Goal: Navigation & Orientation: Find specific page/section

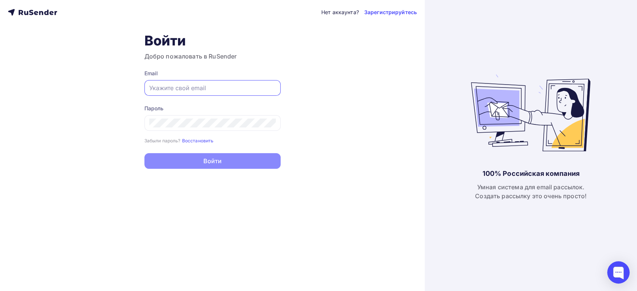
click at [195, 84] on input "text" at bounding box center [212, 88] width 126 height 9
paste input "[EMAIL_ADDRESS][DOMAIN_NAME]"
type input "[EMAIL_ADDRESS][DOMAIN_NAME]"
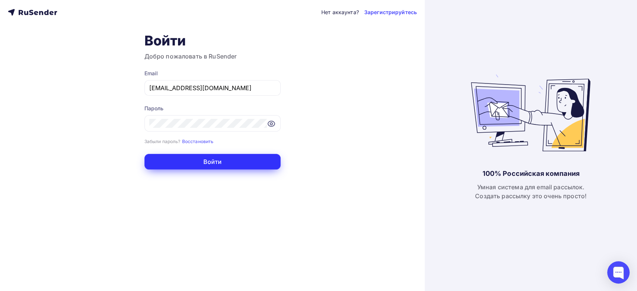
click at [169, 161] on button "Войти" at bounding box center [212, 162] width 136 height 16
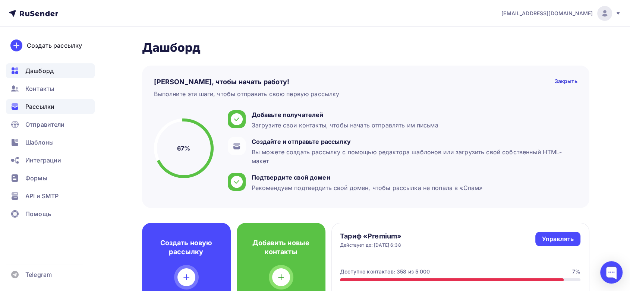
click at [38, 107] on span "Рассылки" at bounding box center [39, 106] width 29 height 9
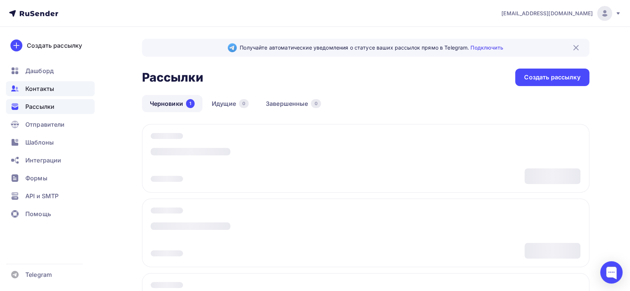
click at [36, 89] on span "Контакты" at bounding box center [39, 88] width 29 height 9
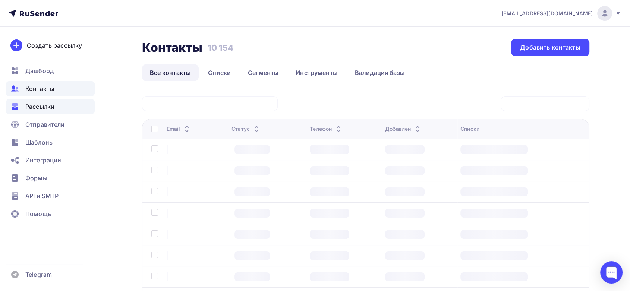
click at [33, 111] on span "Рассылки" at bounding box center [39, 106] width 29 height 9
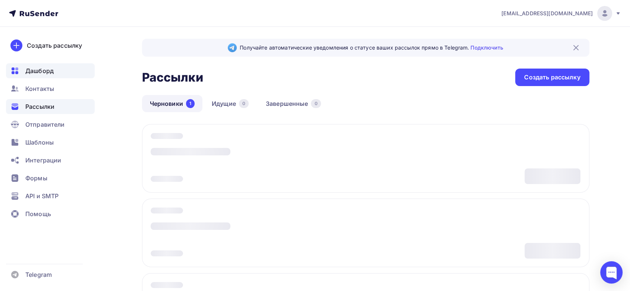
click at [36, 72] on span "Дашборд" at bounding box center [39, 70] width 28 height 9
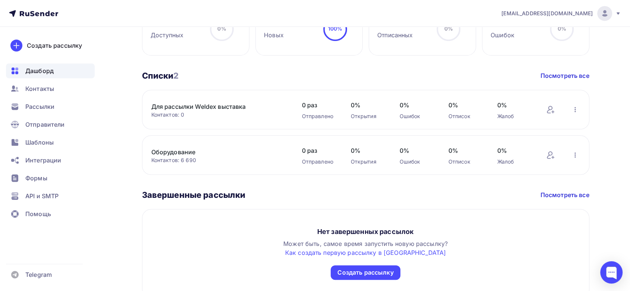
scroll to position [415, 0]
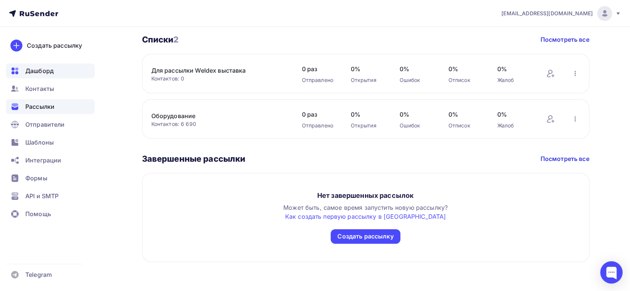
click at [43, 101] on div "Рассылки" at bounding box center [50, 106] width 89 height 15
